Goal: Book appointment/travel/reservation

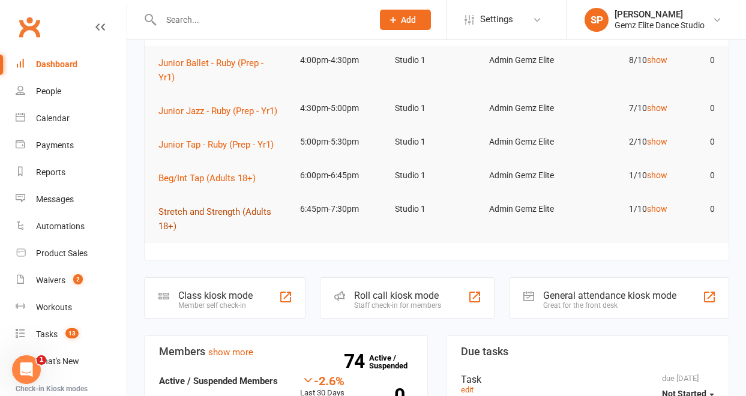
scroll to position [89, 0]
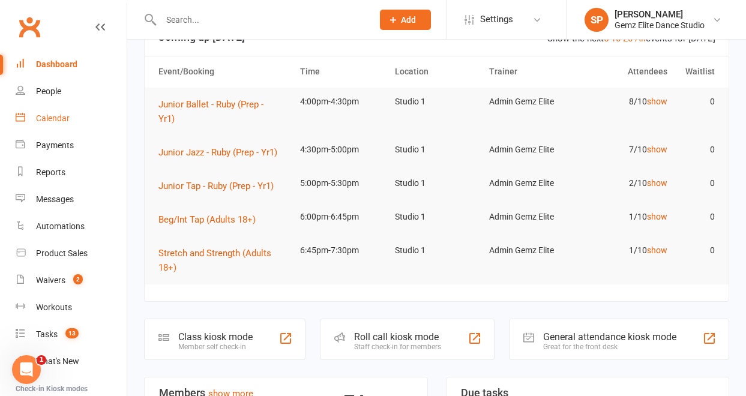
click at [58, 116] on div "Calendar" at bounding box center [53, 118] width 34 height 10
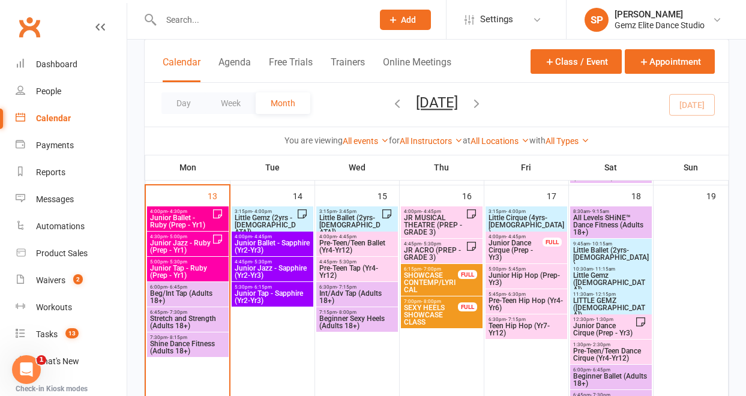
scroll to position [472, 0]
click at [195, 316] on span "Stretch and Strength (Adults 18+)" at bounding box center [187, 322] width 77 height 14
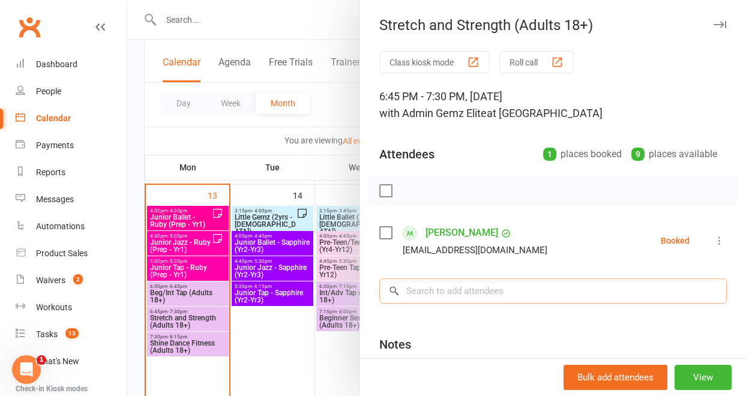
click at [427, 289] on input "search" at bounding box center [553, 291] width 348 height 25
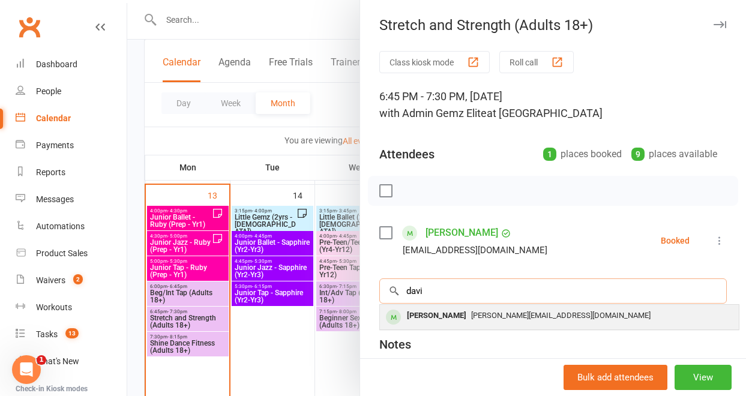
type input "davi"
click at [443, 317] on div "[PERSON_NAME]" at bounding box center [436, 315] width 69 height 17
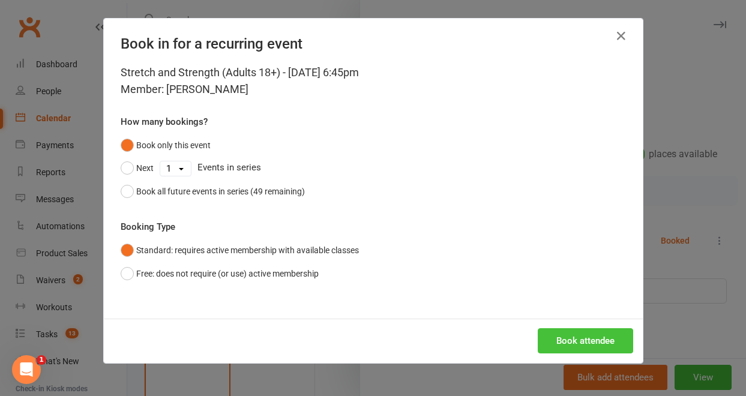
click at [611, 331] on button "Book attendee" at bounding box center [585, 340] width 95 height 25
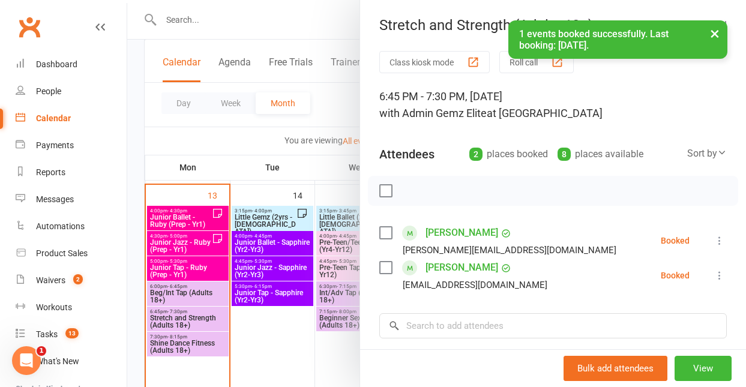
click at [192, 344] on div at bounding box center [436, 193] width 619 height 387
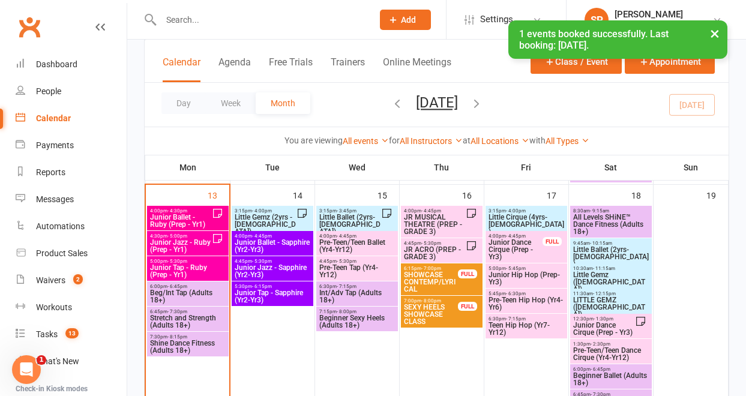
click at [192, 344] on span "Shine Dance Fitness (Adults 18+)" at bounding box center [187, 347] width 77 height 14
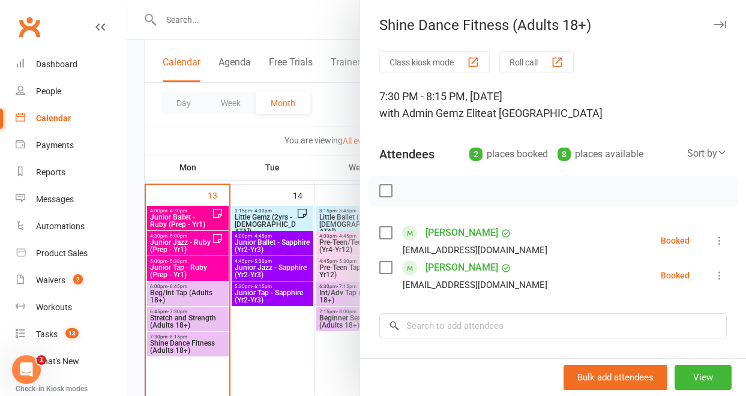
click at [195, 295] on div at bounding box center [436, 198] width 619 height 396
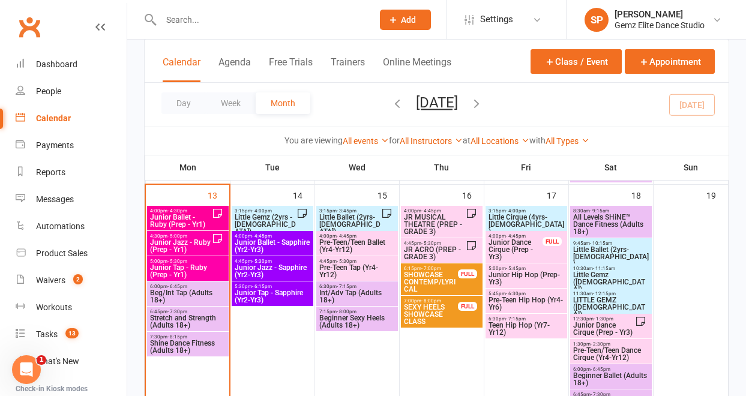
click at [195, 295] on span "Beg/Int Tap (Adults 18+)" at bounding box center [187, 296] width 77 height 14
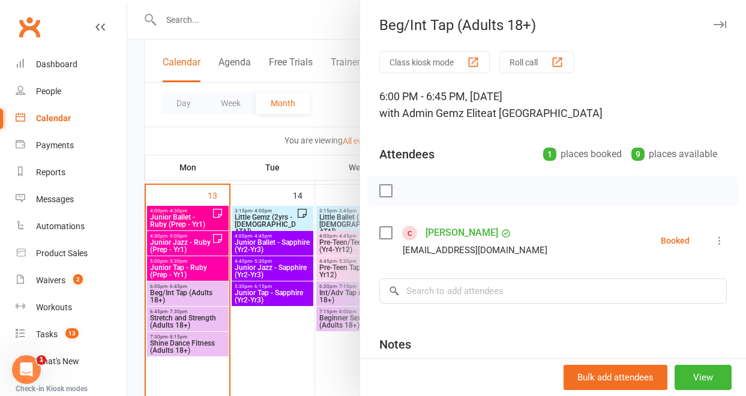
click at [193, 263] on div at bounding box center [436, 198] width 619 height 396
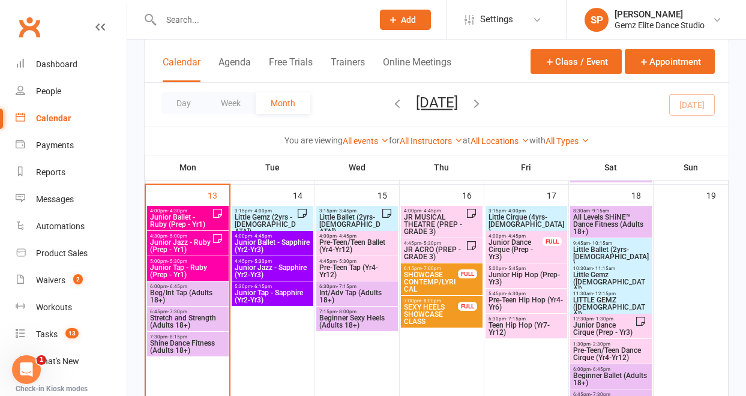
click at [193, 264] on span "Junior Tap - Ruby (Prep - Yr1)" at bounding box center [187, 271] width 77 height 14
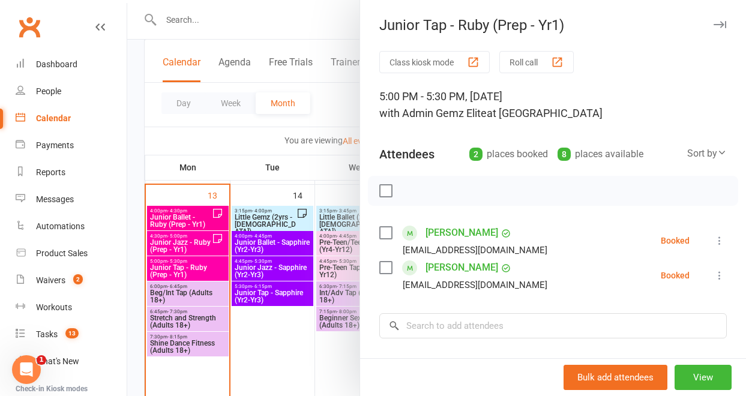
click at [196, 245] on div at bounding box center [436, 198] width 619 height 396
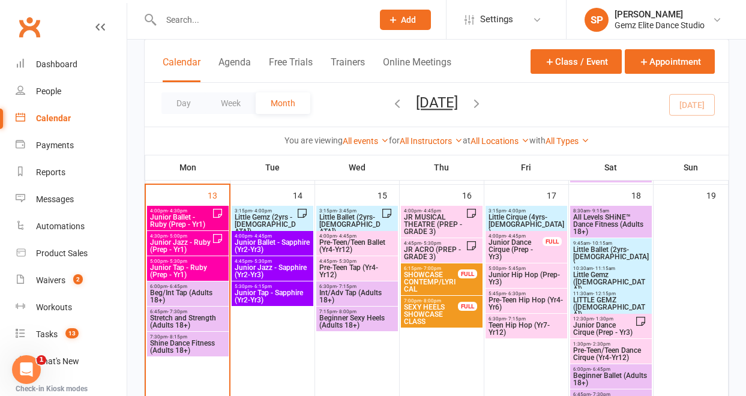
click at [196, 245] on span "Junior Jazz - Ruby (Prep - Yr1)" at bounding box center [180, 246] width 62 height 14
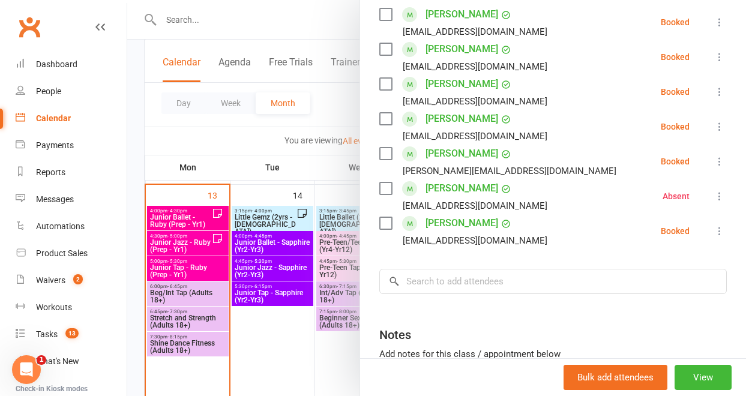
scroll to position [193, 0]
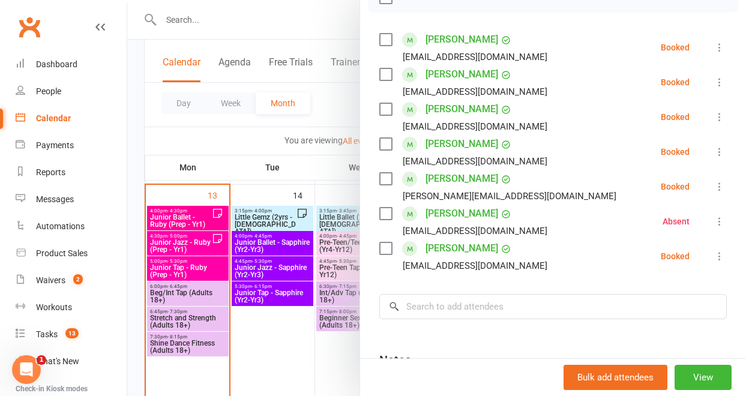
click at [292, 351] on div at bounding box center [436, 198] width 619 height 396
